Goal: Task Accomplishment & Management: Complete application form

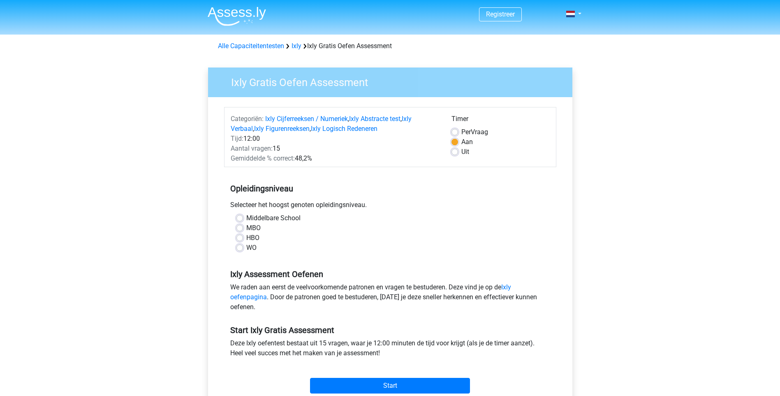
click at [461, 150] on label "Uit" at bounding box center [465, 152] width 8 height 10
click at [456, 150] on input "Uit" at bounding box center [454, 151] width 7 height 8
radio input "true"
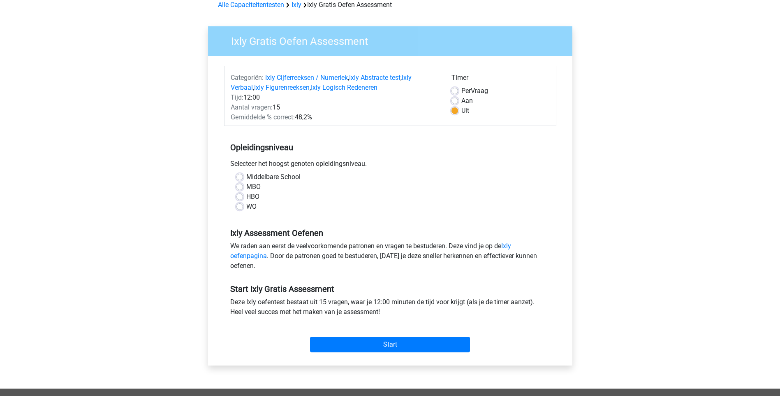
click at [246, 197] on label "HBO" at bounding box center [252, 197] width 13 height 10
click at [238, 197] on input "HBO" at bounding box center [239, 196] width 7 height 8
radio input "true"
click at [246, 187] on label "MBO" at bounding box center [253, 187] width 14 height 10
click at [240, 187] on input "MBO" at bounding box center [239, 186] width 7 height 8
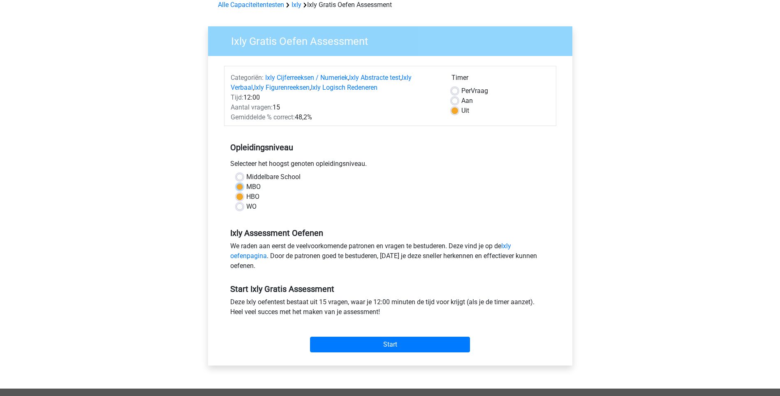
radio input "true"
click at [364, 208] on div "WO" at bounding box center [390, 206] width 308 height 10
click at [410, 345] on input "Start" at bounding box center [390, 344] width 160 height 16
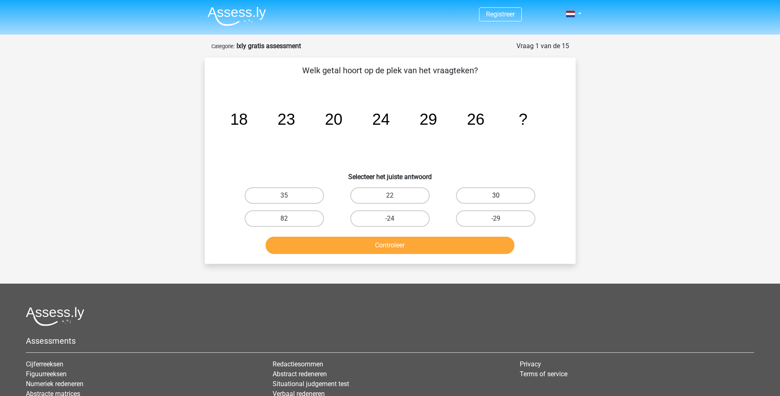
click at [490, 195] on label "30" at bounding box center [495, 195] width 79 height 16
click at [496, 195] on input "30" at bounding box center [498, 197] width 5 height 5
radio input "true"
click at [388, 243] on button "Controleer" at bounding box center [390, 244] width 249 height 17
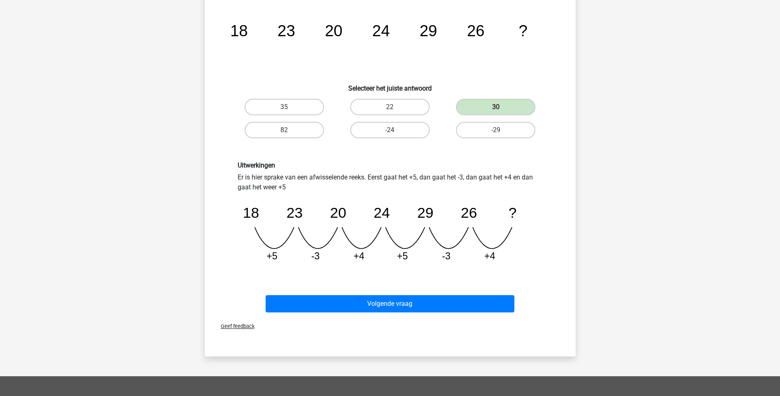
scroll to position [123, 0]
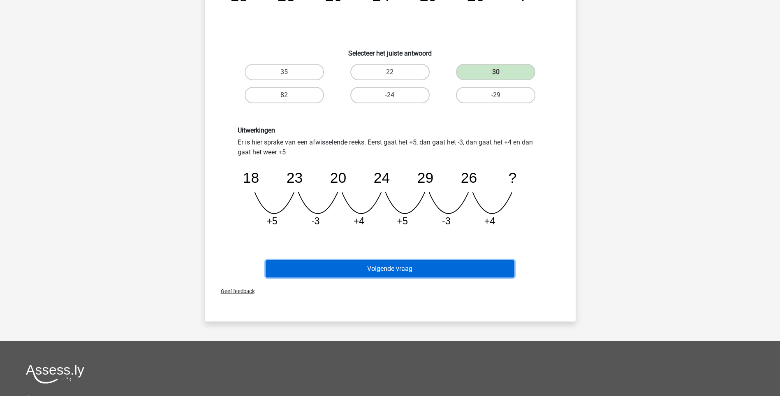
click at [419, 272] on button "Volgende vraag" at bounding box center [390, 268] width 249 height 17
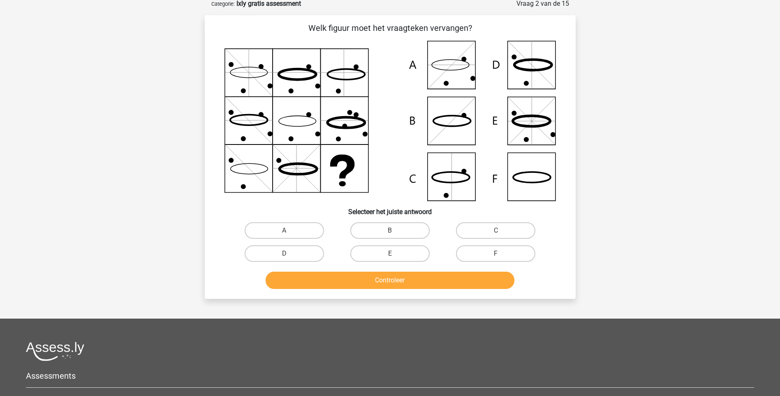
scroll to position [41, 0]
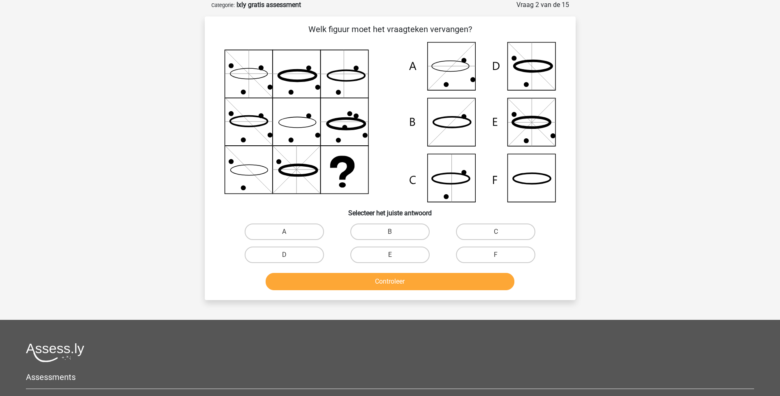
click at [544, 118] on icon at bounding box center [531, 122] width 37 height 11
click at [386, 257] on label "E" at bounding box center [389, 254] width 79 height 16
click at [390, 257] on input "E" at bounding box center [392, 256] width 5 height 5
radio input "true"
click at [408, 280] on button "Controleer" at bounding box center [390, 281] width 249 height 17
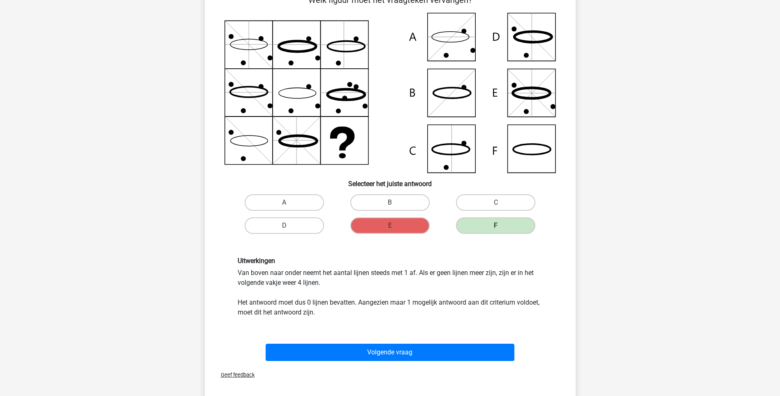
scroll to position [123, 0]
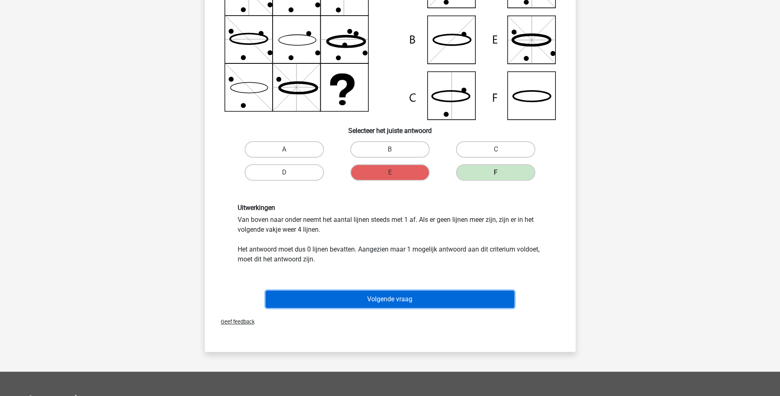
click at [396, 302] on button "Volgende vraag" at bounding box center [390, 298] width 249 height 17
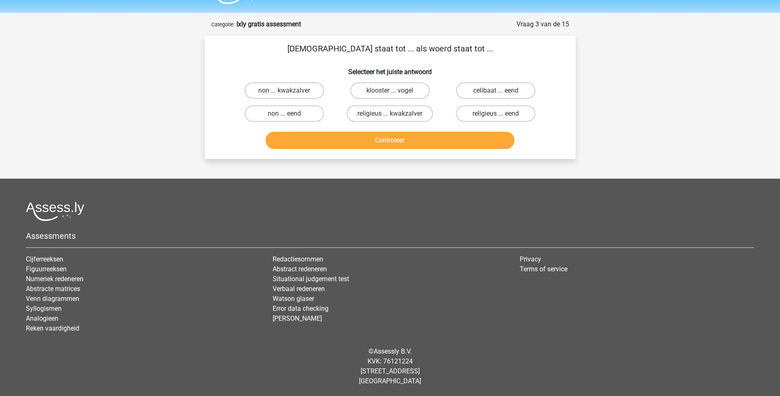
scroll to position [0, 0]
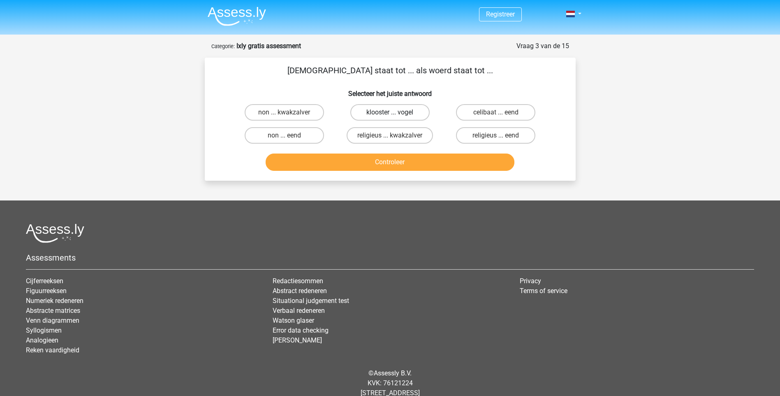
click at [381, 114] on label "klooster ... vogel" at bounding box center [389, 112] width 79 height 16
click at [390, 114] on input "klooster ... vogel" at bounding box center [392, 114] width 5 height 5
radio input "true"
click at [477, 132] on label "religieus ... eend" at bounding box center [495, 135] width 79 height 16
click at [496, 135] on input "religieus ... eend" at bounding box center [498, 137] width 5 height 5
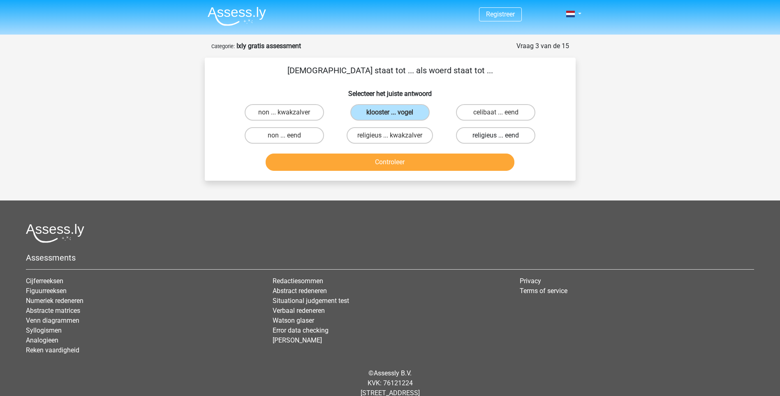
radio input "true"
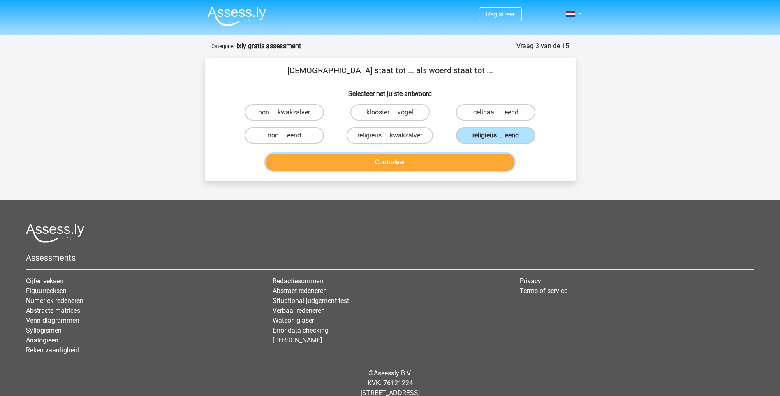
click at [465, 158] on button "Controleer" at bounding box center [390, 161] width 249 height 17
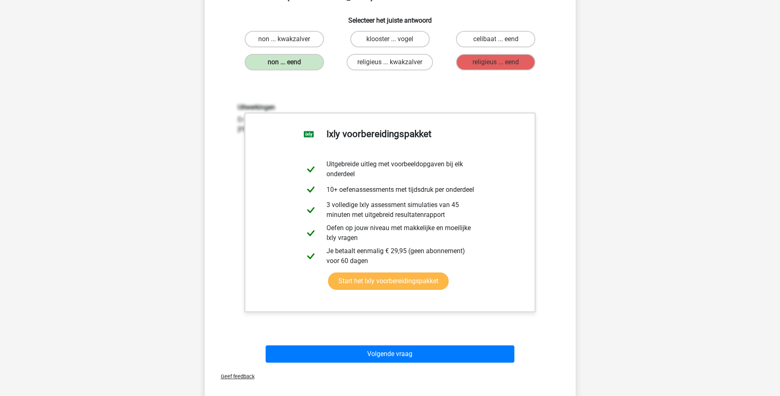
scroll to position [206, 0]
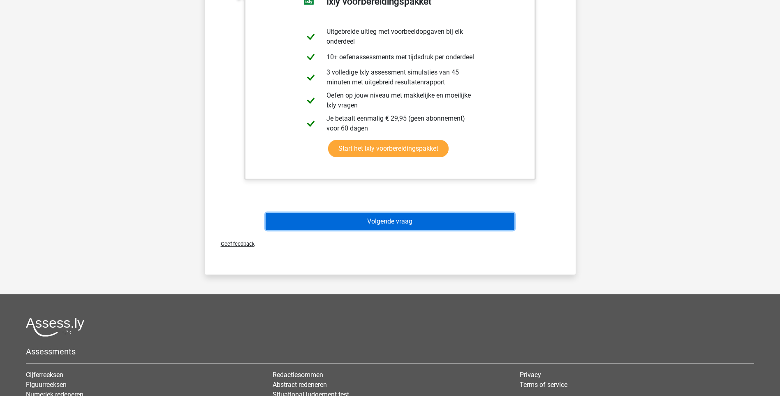
click at [414, 221] on button "Volgende vraag" at bounding box center [390, 221] width 249 height 17
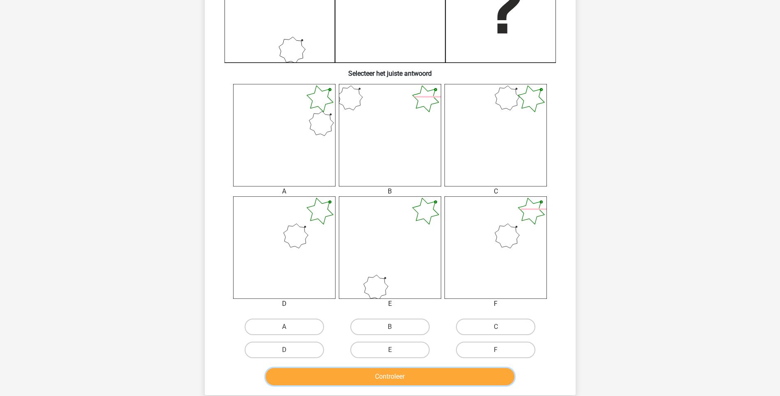
scroll to position [247, 0]
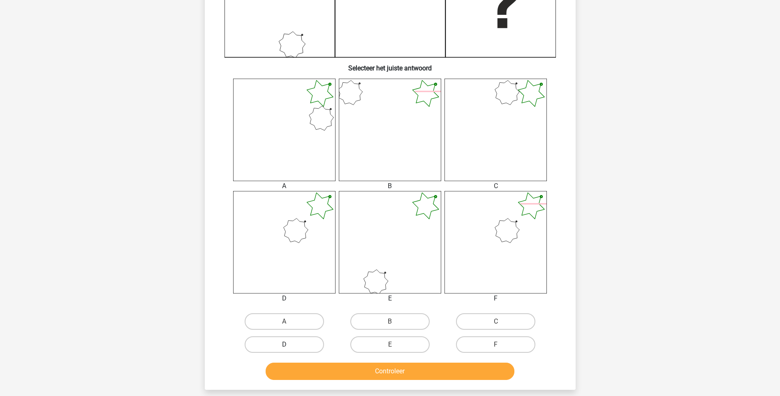
click at [294, 346] on label "D" at bounding box center [284, 344] width 79 height 16
click at [289, 346] on input "D" at bounding box center [286, 346] width 5 height 5
radio input "true"
click at [386, 374] on button "Controleer" at bounding box center [390, 370] width 249 height 17
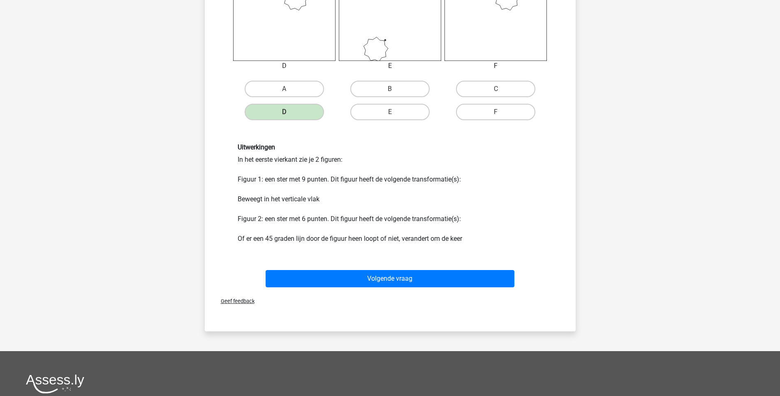
scroll to position [493, 0]
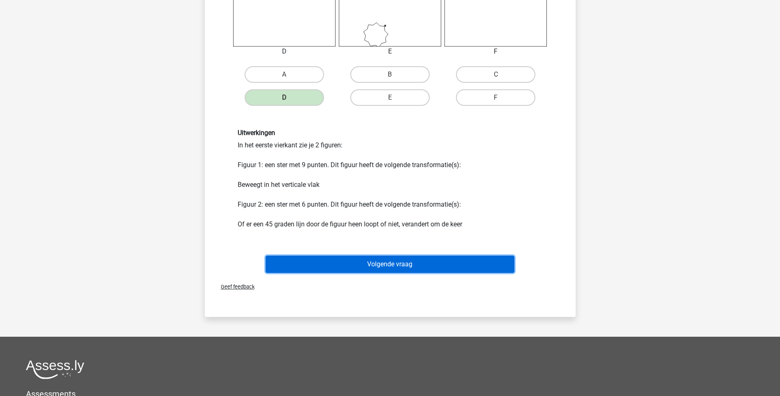
click at [408, 264] on button "Volgende vraag" at bounding box center [390, 263] width 249 height 17
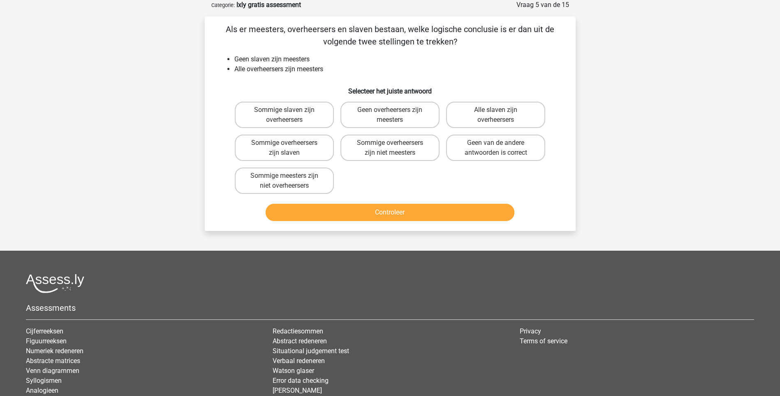
scroll to position [0, 0]
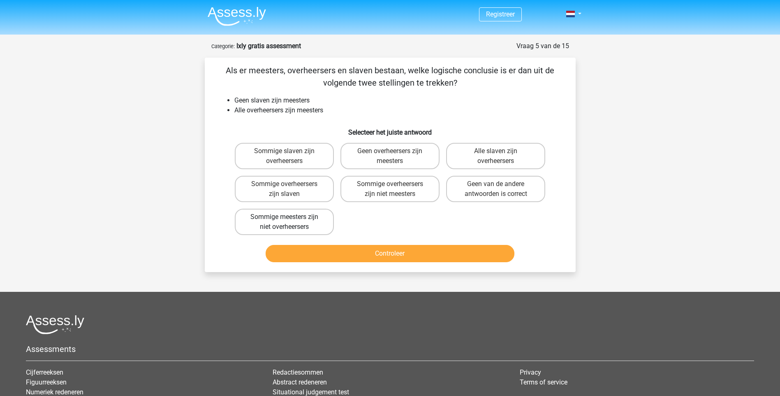
click at [310, 225] on label "Sommige meesters zijn niet overheersers" at bounding box center [284, 221] width 99 height 26
click at [289, 222] on input "Sommige meesters zijn niet overheersers" at bounding box center [286, 219] width 5 height 5
radio input "true"
click at [371, 254] on button "Controleer" at bounding box center [390, 253] width 249 height 17
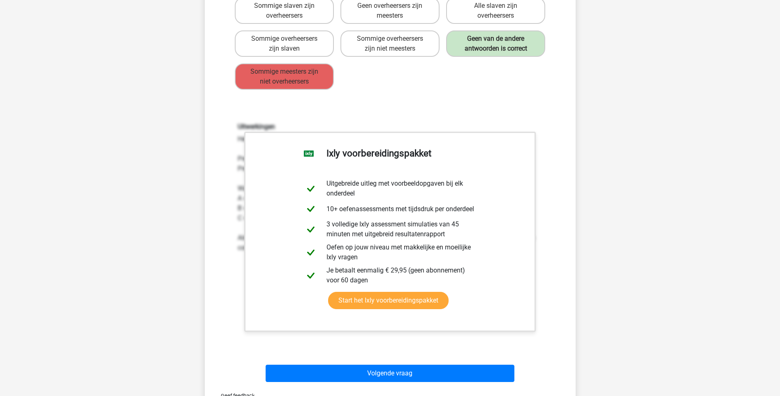
scroll to position [164, 0]
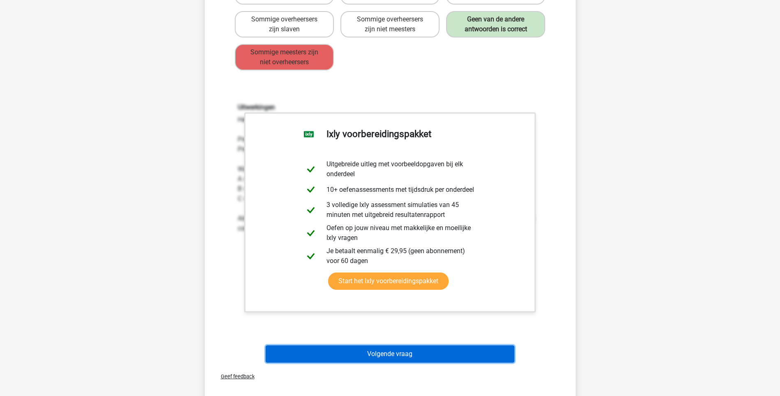
click at [408, 352] on button "Volgende vraag" at bounding box center [390, 353] width 249 height 17
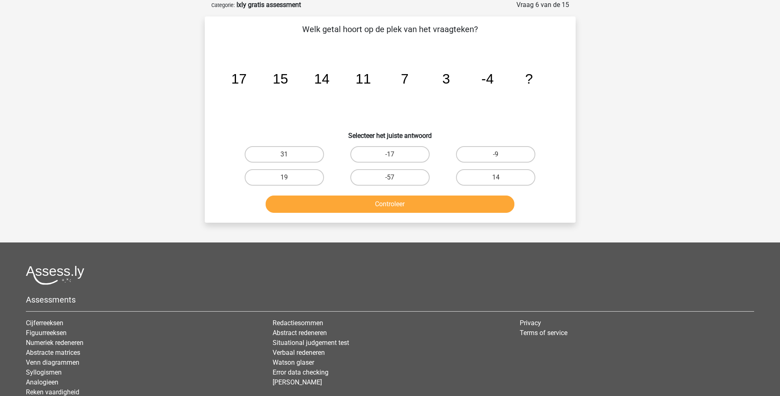
scroll to position [0, 0]
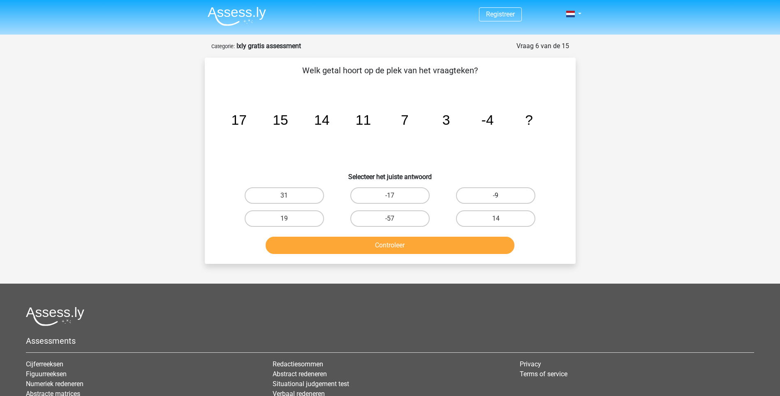
click at [486, 192] on label "-9" at bounding box center [495, 195] width 79 height 16
click at [496, 195] on input "-9" at bounding box center [498, 197] width 5 height 5
radio input "true"
click at [459, 244] on button "Controleer" at bounding box center [390, 244] width 249 height 17
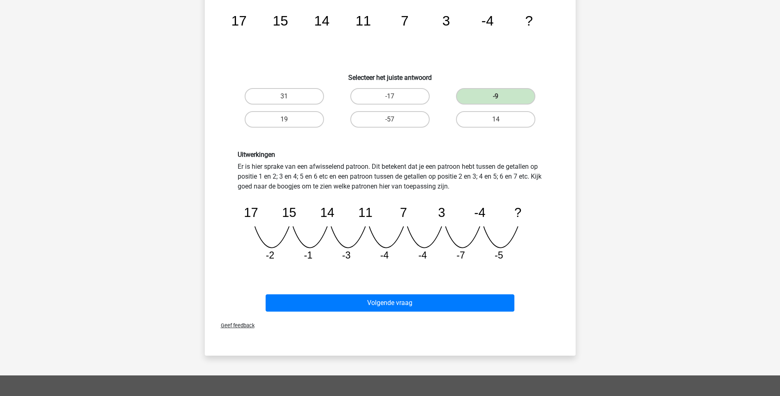
scroll to position [123, 0]
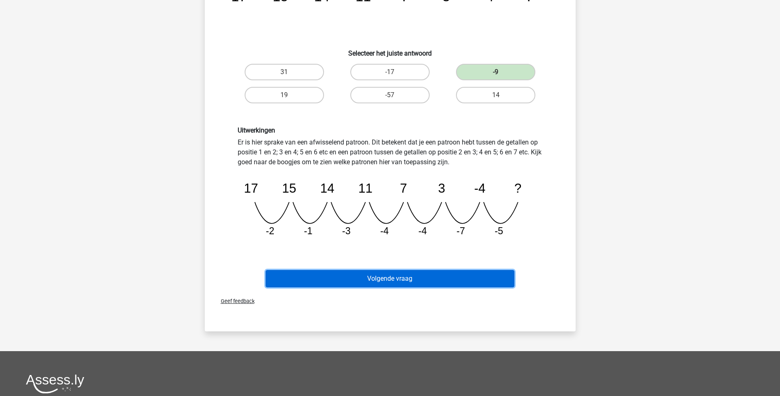
click at [384, 277] on button "Volgende vraag" at bounding box center [390, 278] width 249 height 17
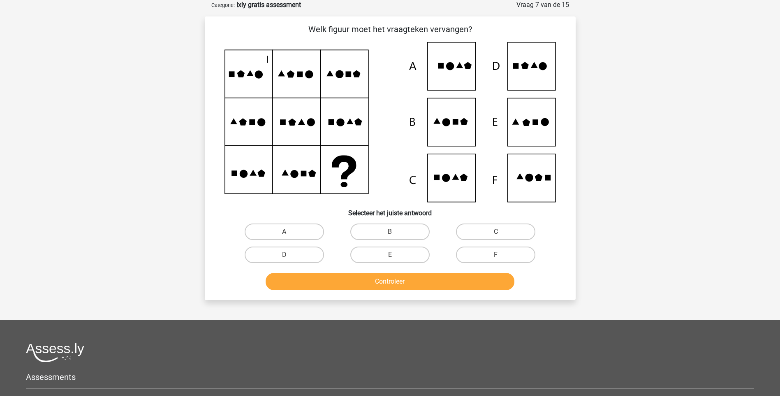
scroll to position [0, 0]
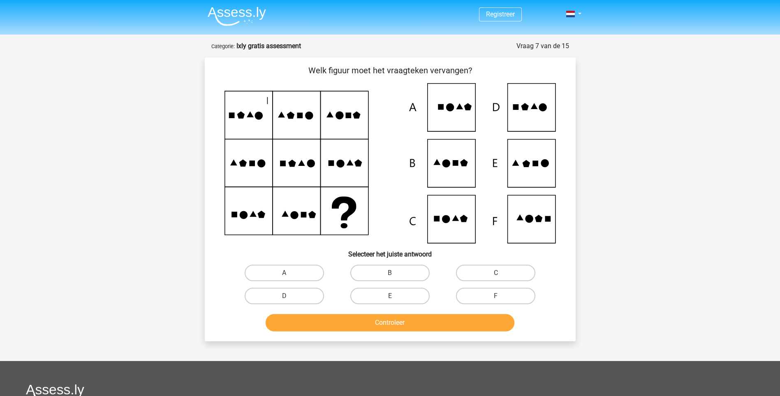
click at [539, 216] on icon at bounding box center [537, 218] width 7 height 7
click at [495, 294] on label "F" at bounding box center [495, 295] width 79 height 16
click at [496, 296] on input "F" at bounding box center [498, 298] width 5 height 5
radio input "true"
click at [477, 321] on button "Controleer" at bounding box center [390, 322] width 249 height 17
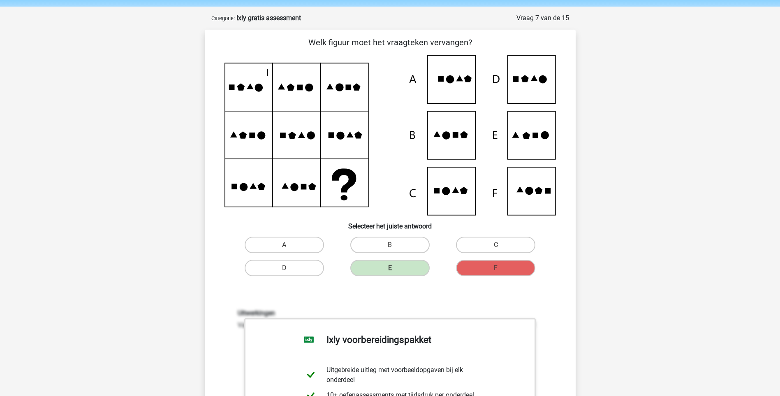
scroll to position [41, 0]
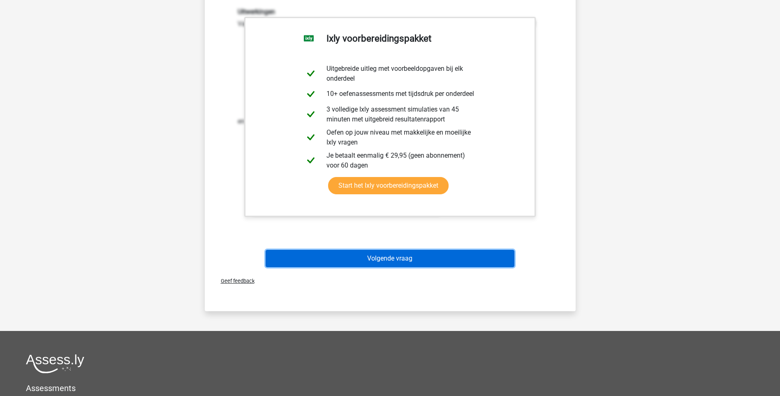
click at [401, 257] on button "Volgende vraag" at bounding box center [390, 258] width 249 height 17
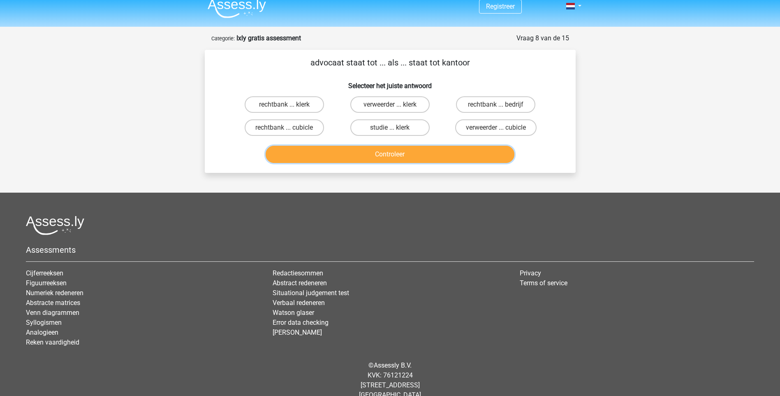
scroll to position [0, 0]
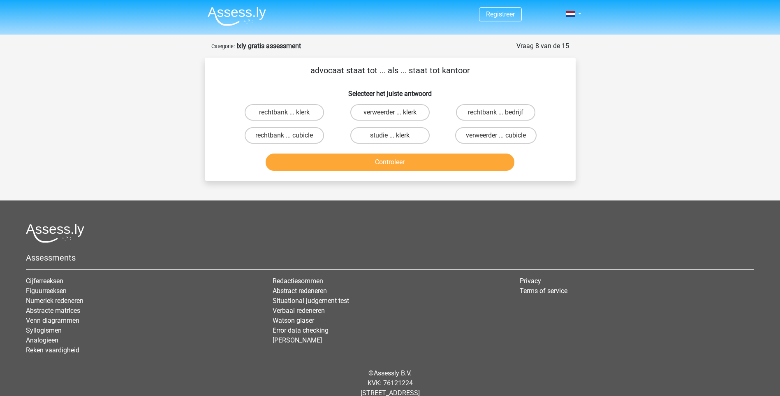
click at [654, 192] on div "Registreer" at bounding box center [390, 208] width 780 height 417
drag, startPoint x: 474, startPoint y: 69, endPoint x: 311, endPoint y: 66, distance: 162.8
click at [311, 66] on p "advocaat staat tot ... als ... staat tot kantoor" at bounding box center [390, 70] width 345 height 12
drag, startPoint x: 311, startPoint y: 66, endPoint x: 321, endPoint y: 67, distance: 9.9
copy p "advocaat staat tot ... als ... staat tot kantoor"
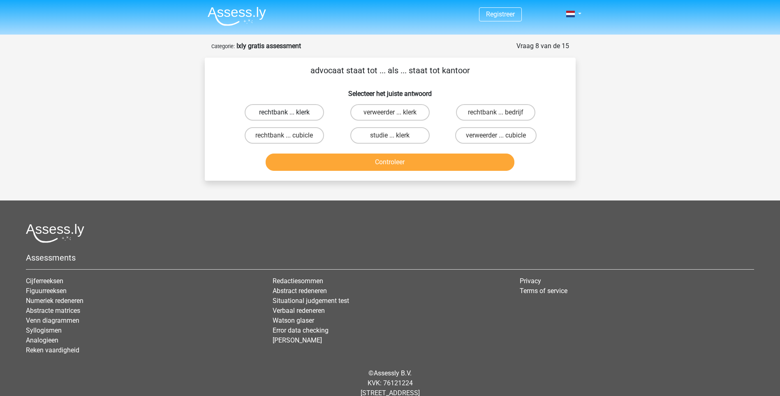
click at [301, 115] on label "rechtbank ... klerk" at bounding box center [284, 112] width 79 height 16
click at [289, 115] on input "rechtbank ... klerk" at bounding box center [286, 114] width 5 height 5
radio input "true"
click at [399, 163] on button "Controleer" at bounding box center [390, 161] width 249 height 17
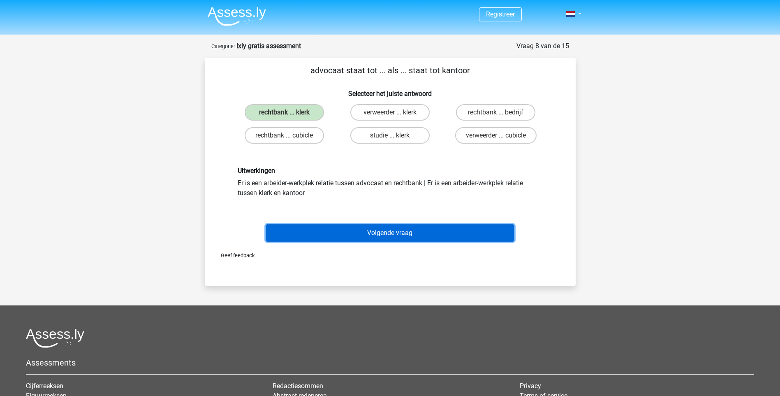
click at [393, 234] on button "Volgende vraag" at bounding box center [390, 232] width 249 height 17
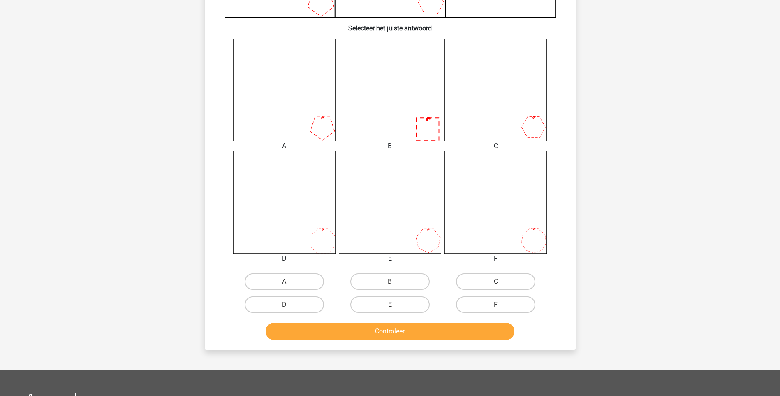
scroll to position [288, 0]
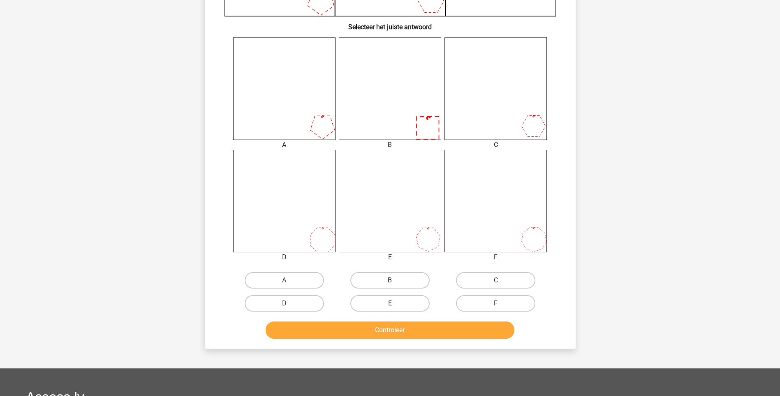
click at [389, 278] on label "B" at bounding box center [389, 280] width 79 height 16
click at [390, 280] on input "B" at bounding box center [392, 282] width 5 height 5
radio input "true"
click at [394, 328] on button "Controleer" at bounding box center [390, 329] width 249 height 17
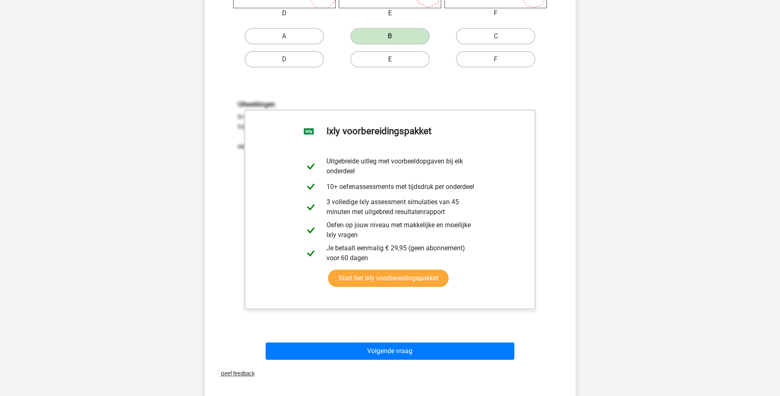
scroll to position [534, 0]
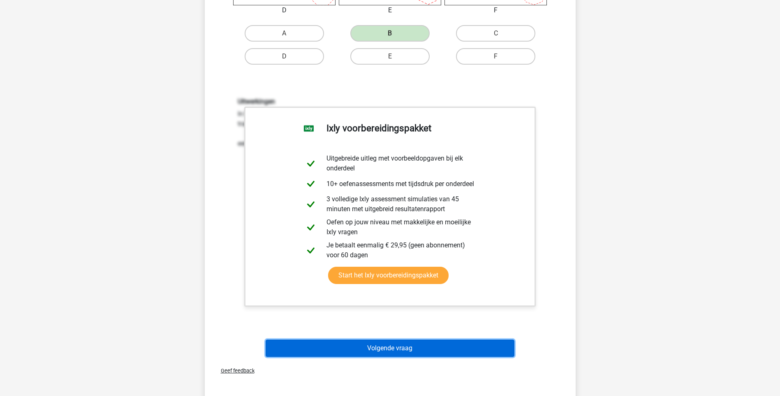
click at [428, 349] on button "Volgende vraag" at bounding box center [390, 347] width 249 height 17
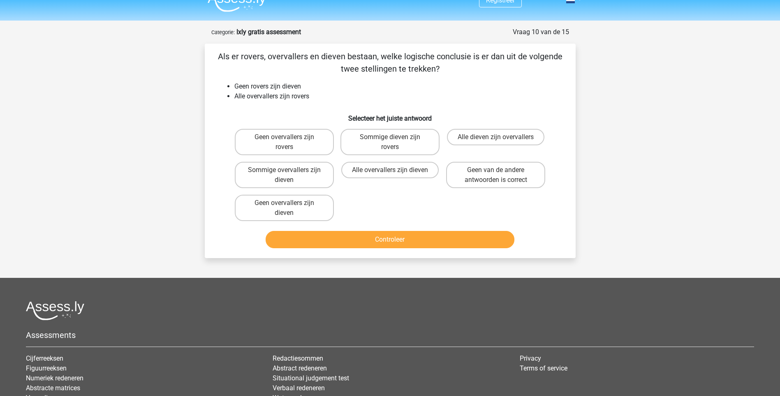
scroll to position [0, 0]
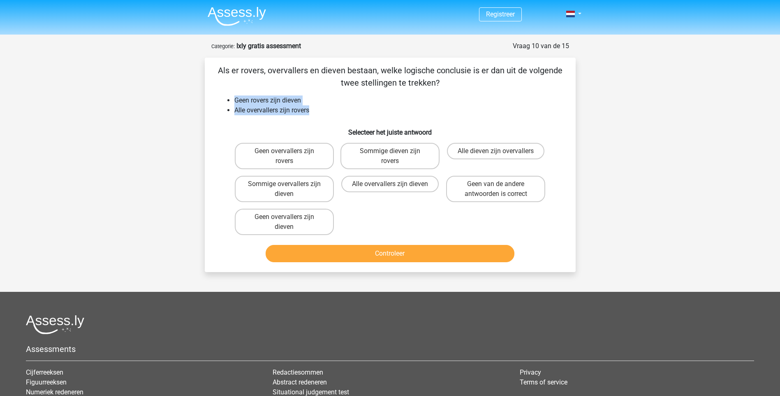
drag, startPoint x: 319, startPoint y: 109, endPoint x: 229, endPoint y: 97, distance: 91.3
click at [229, 97] on ul "Geen rovers zijn dieven Alle overvallers zijn rovers" at bounding box center [390, 105] width 345 height 20
drag, startPoint x: 229, startPoint y: 97, endPoint x: 267, endPoint y: 108, distance: 39.9
copy ul "Geen rovers zijn dieven Alle overvallers zijn rovers"
click at [281, 223] on label "Geen overvallers zijn dieven" at bounding box center [284, 221] width 99 height 26
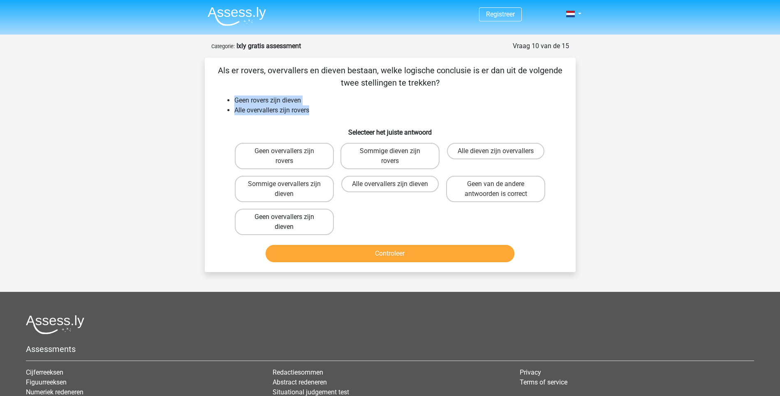
click at [284, 222] on input "Geen overvallers zijn dieven" at bounding box center [286, 219] width 5 height 5
radio input "true"
click at [371, 249] on button "Controleer" at bounding box center [390, 253] width 249 height 17
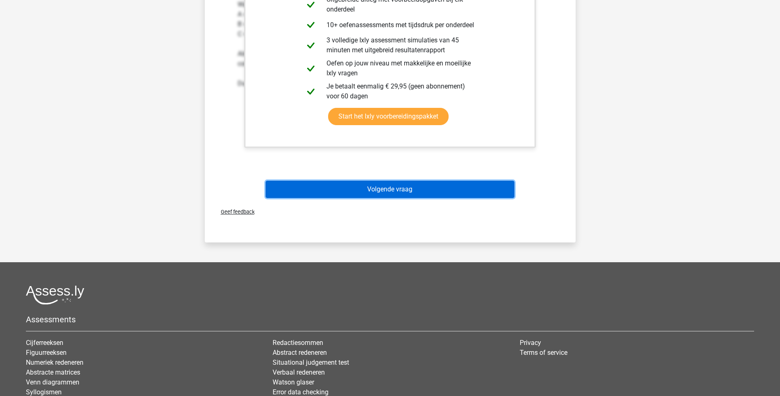
click at [406, 187] on button "Volgende vraag" at bounding box center [390, 188] width 249 height 17
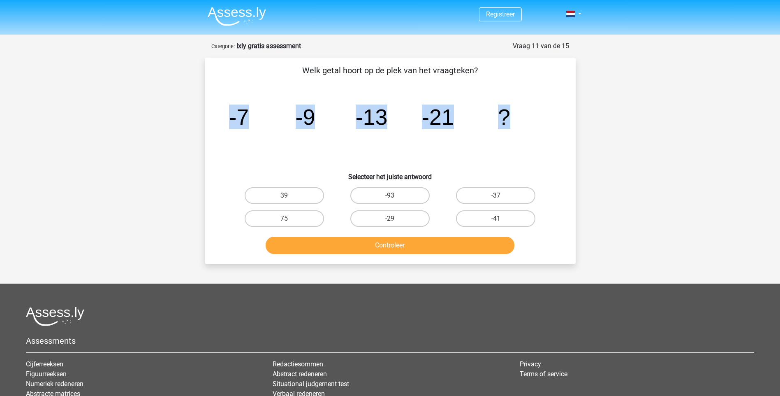
drag, startPoint x: 528, startPoint y: 113, endPoint x: 232, endPoint y: 113, distance: 296.0
click at [232, 113] on icon "image/svg+xml -7 -9 -13 -21 ?" at bounding box center [389, 124] width 331 height 83
copy g "-7 -9 -13 -21 ?"
click at [501, 193] on label "-37" at bounding box center [495, 195] width 79 height 16
click at [501, 195] on input "-37" at bounding box center [498, 197] width 5 height 5
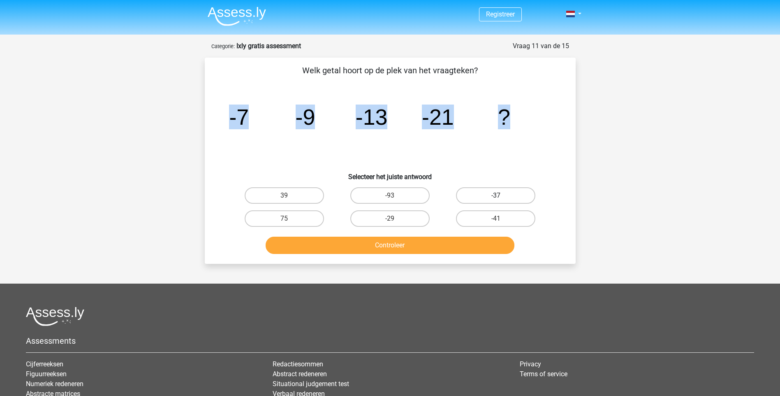
radio input "true"
click at [523, 140] on icon "image/svg+xml -7 -9 -13 -21 ?" at bounding box center [389, 124] width 331 height 83
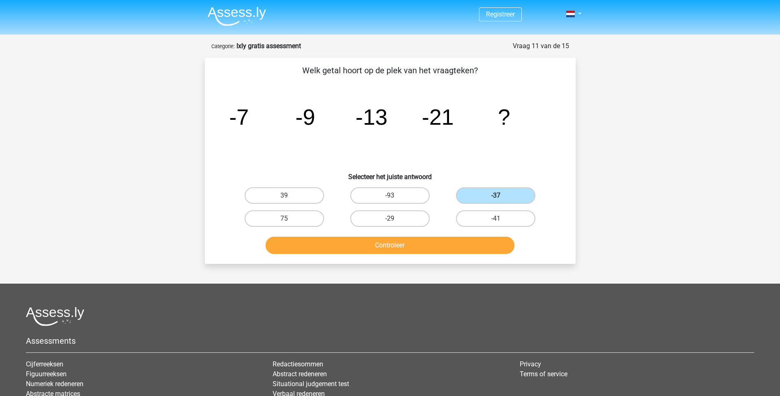
click at [141, 107] on div "Registreer" at bounding box center [390, 250] width 780 height 500
click at [421, 242] on button "Controleer" at bounding box center [390, 244] width 249 height 17
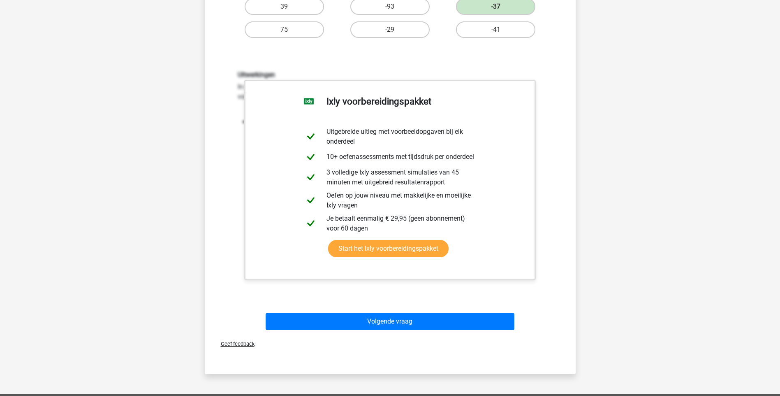
scroll to position [247, 0]
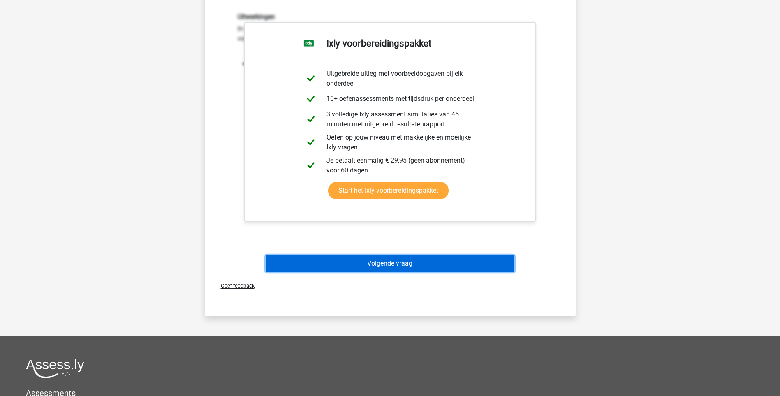
click at [400, 263] on button "Volgende vraag" at bounding box center [390, 262] width 249 height 17
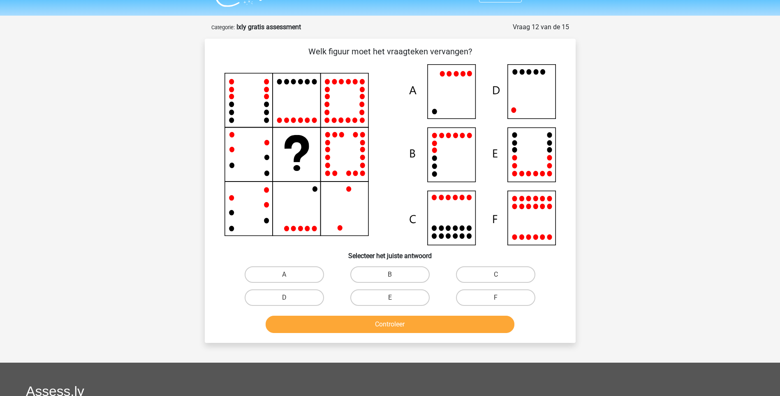
scroll to position [0, 0]
